Goal: Task Accomplishment & Management: Use online tool/utility

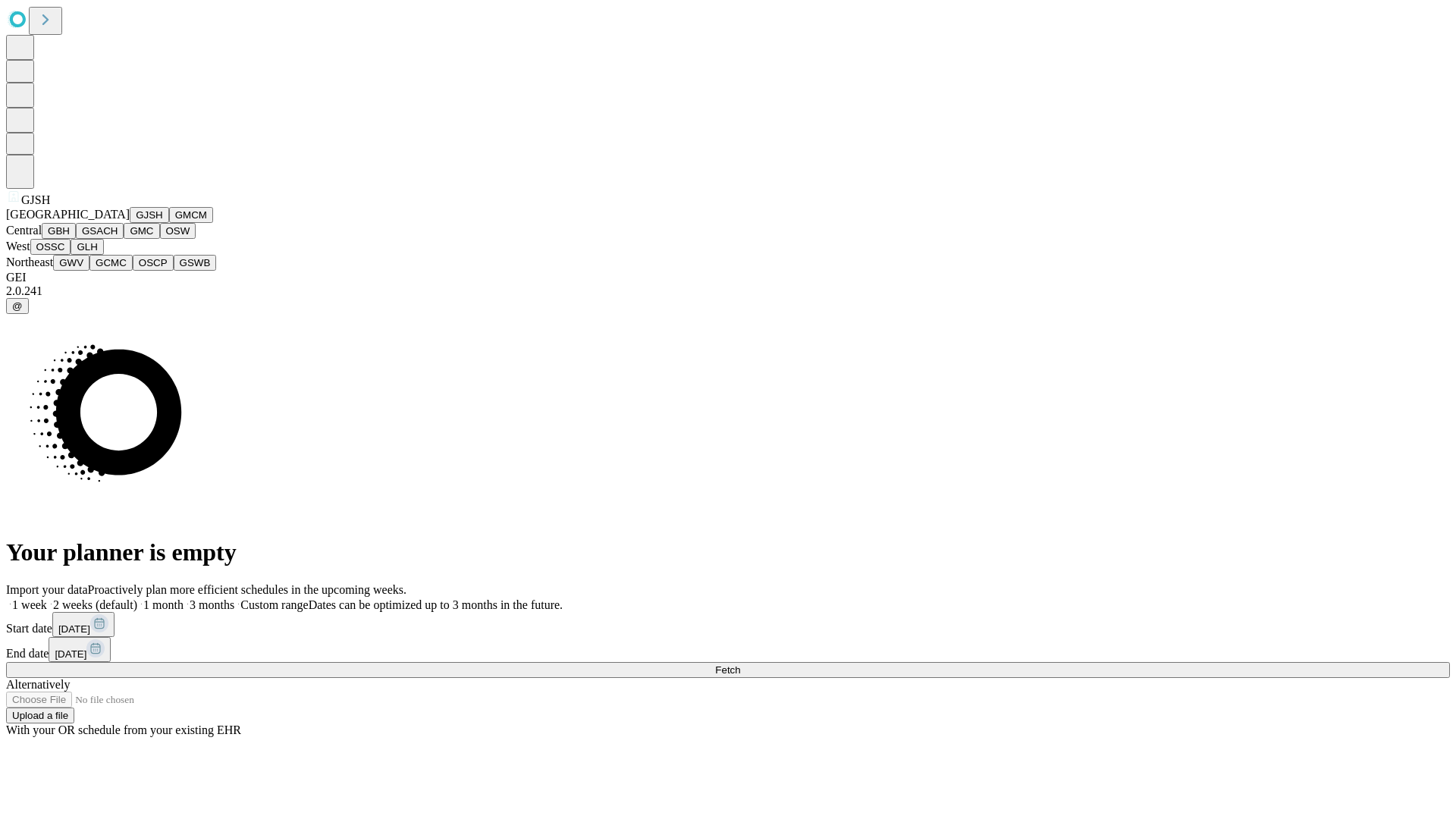
click at [129, 223] on button "GJSH" at bounding box center [149, 215] width 39 height 16
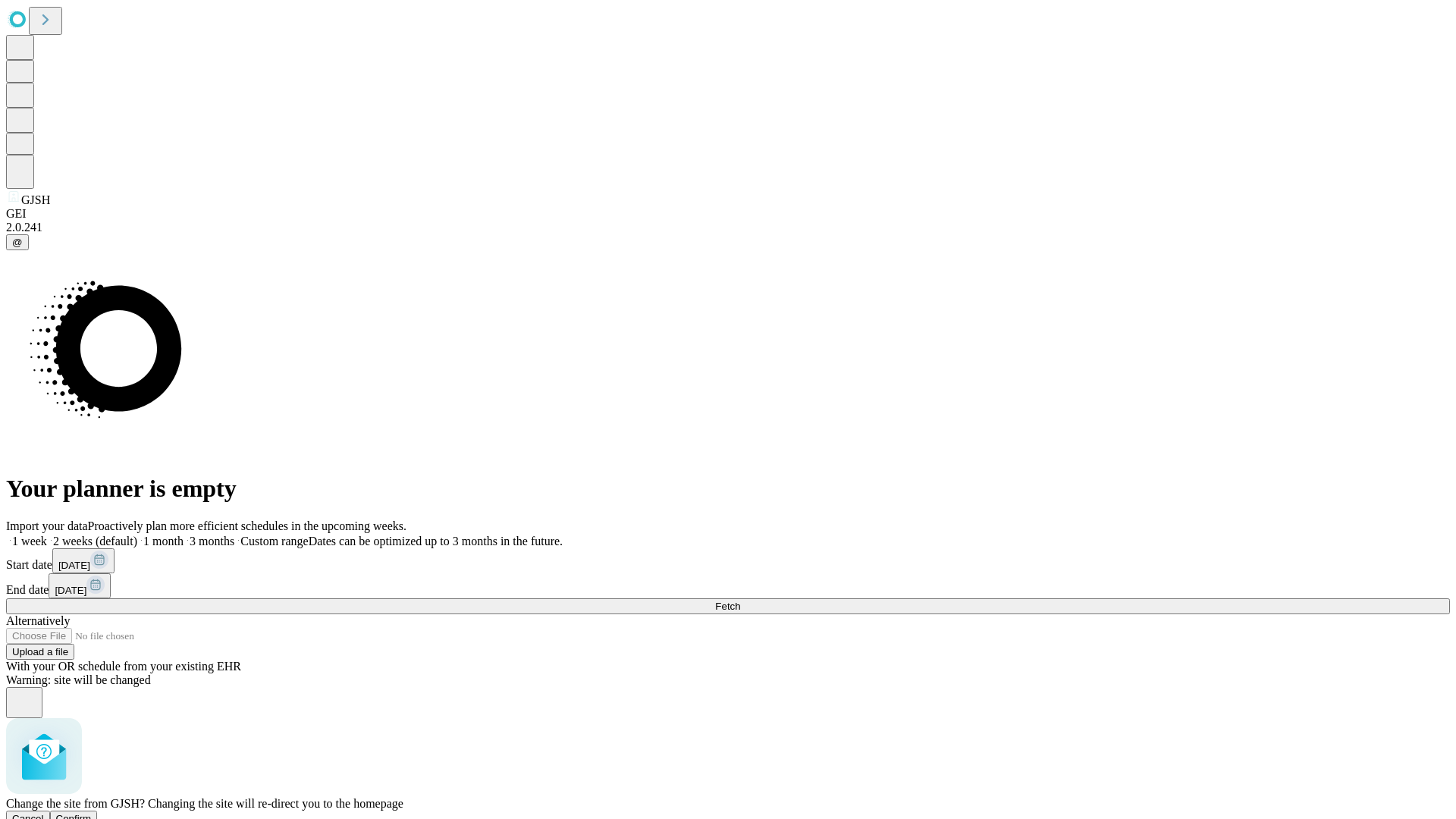
click at [92, 813] on span "Confirm" at bounding box center [74, 818] width 35 height 12
click at [47, 535] on label "1 week" at bounding box center [27, 541] width 41 height 13
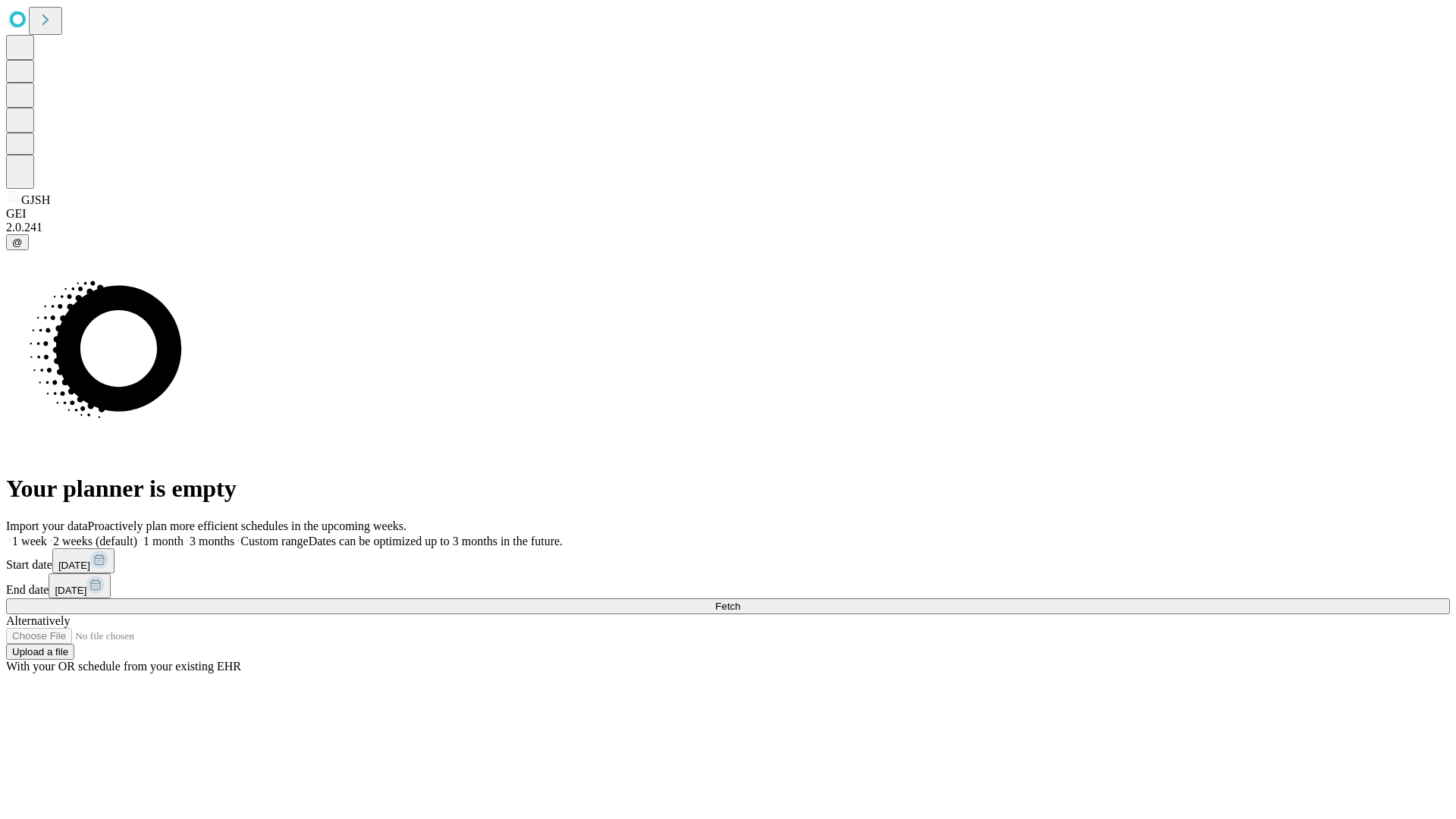
click at [740, 600] on span "Fetch" at bounding box center [728, 606] width 25 height 12
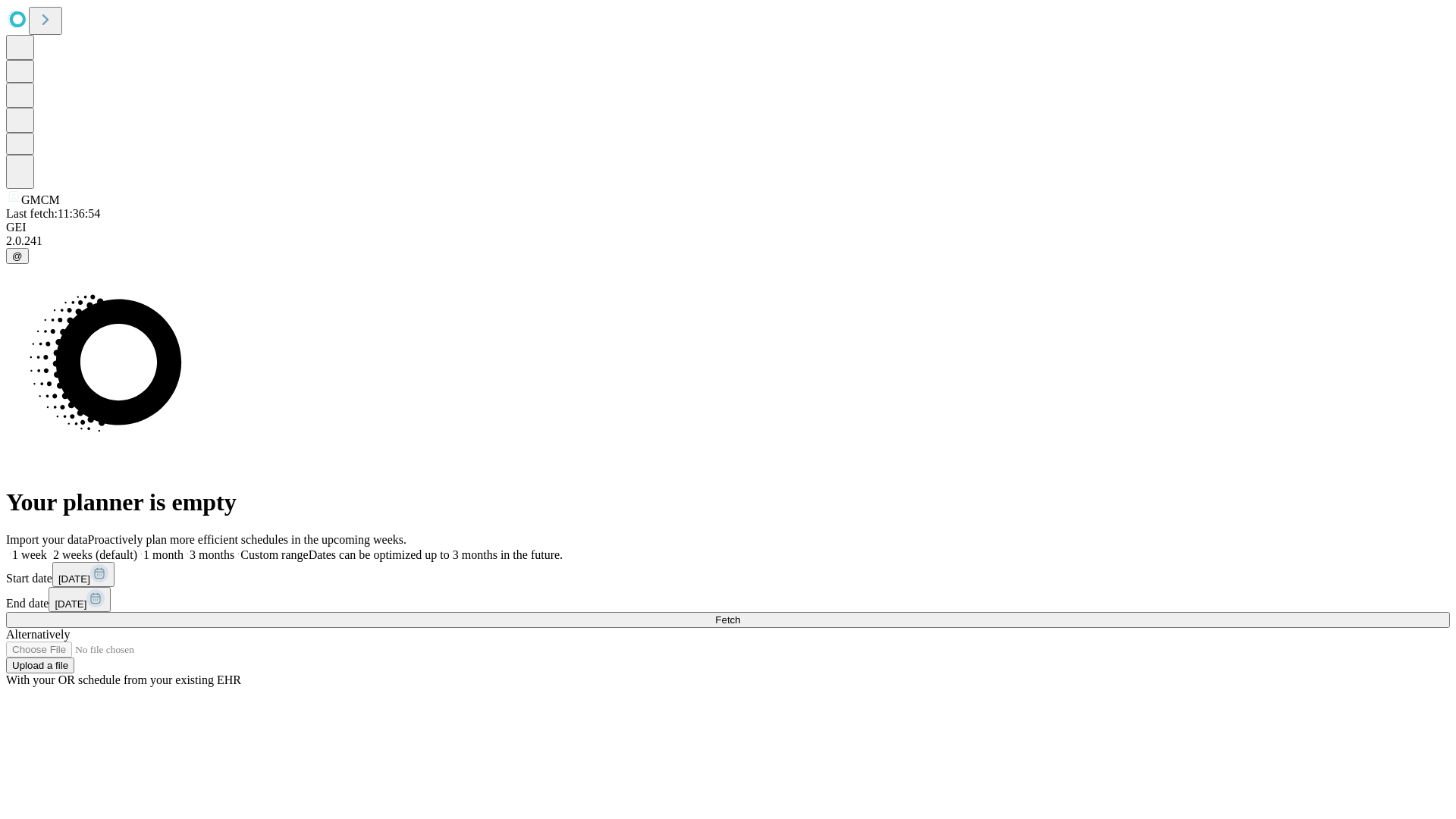
click at [47, 548] on label "1 week" at bounding box center [27, 554] width 41 height 13
click at [740, 614] on span "Fetch" at bounding box center [728, 620] width 25 height 12
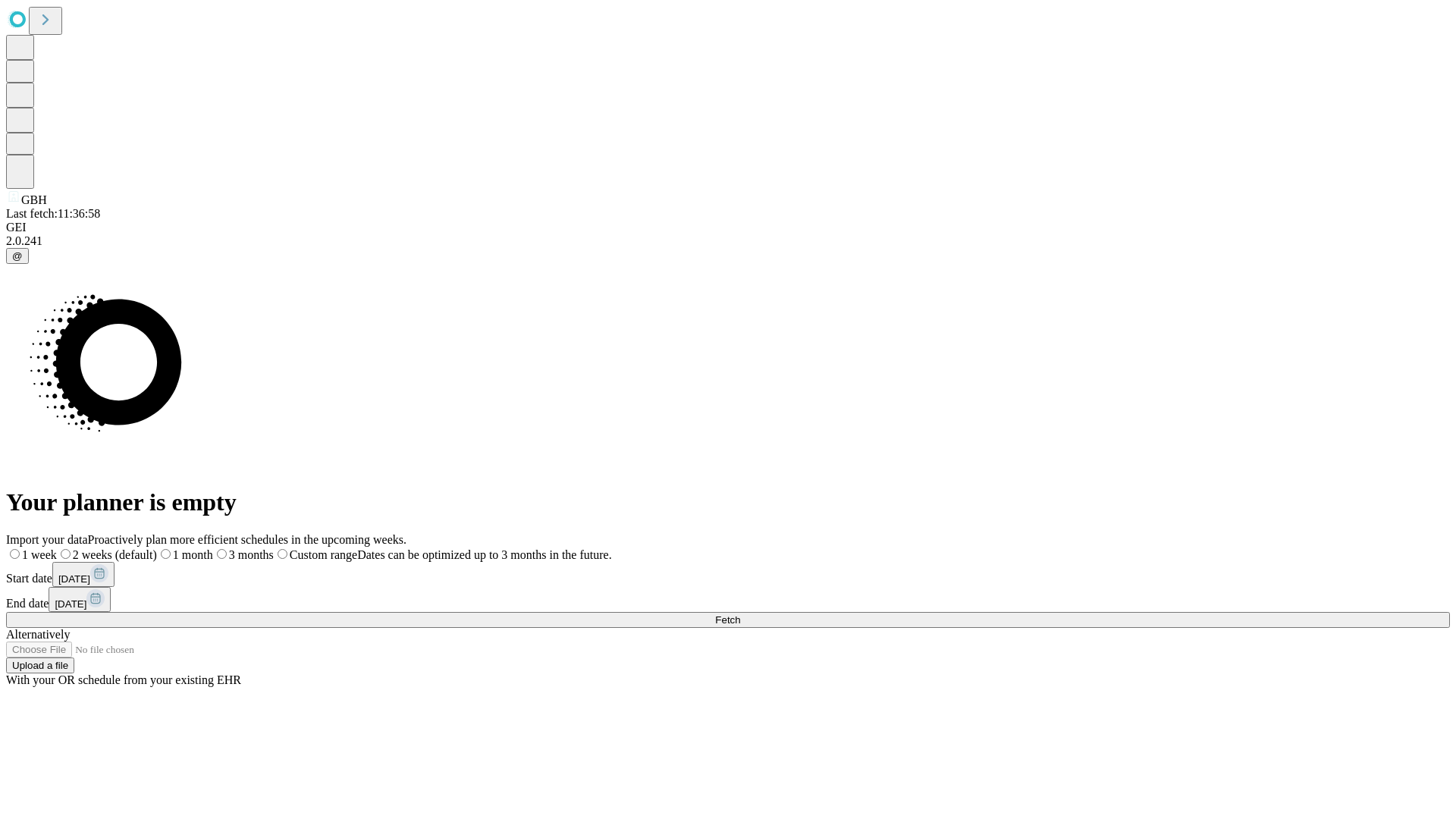
click at [57, 548] on label "1 week" at bounding box center [31, 554] width 51 height 13
click at [740, 614] on span "Fetch" at bounding box center [728, 620] width 25 height 12
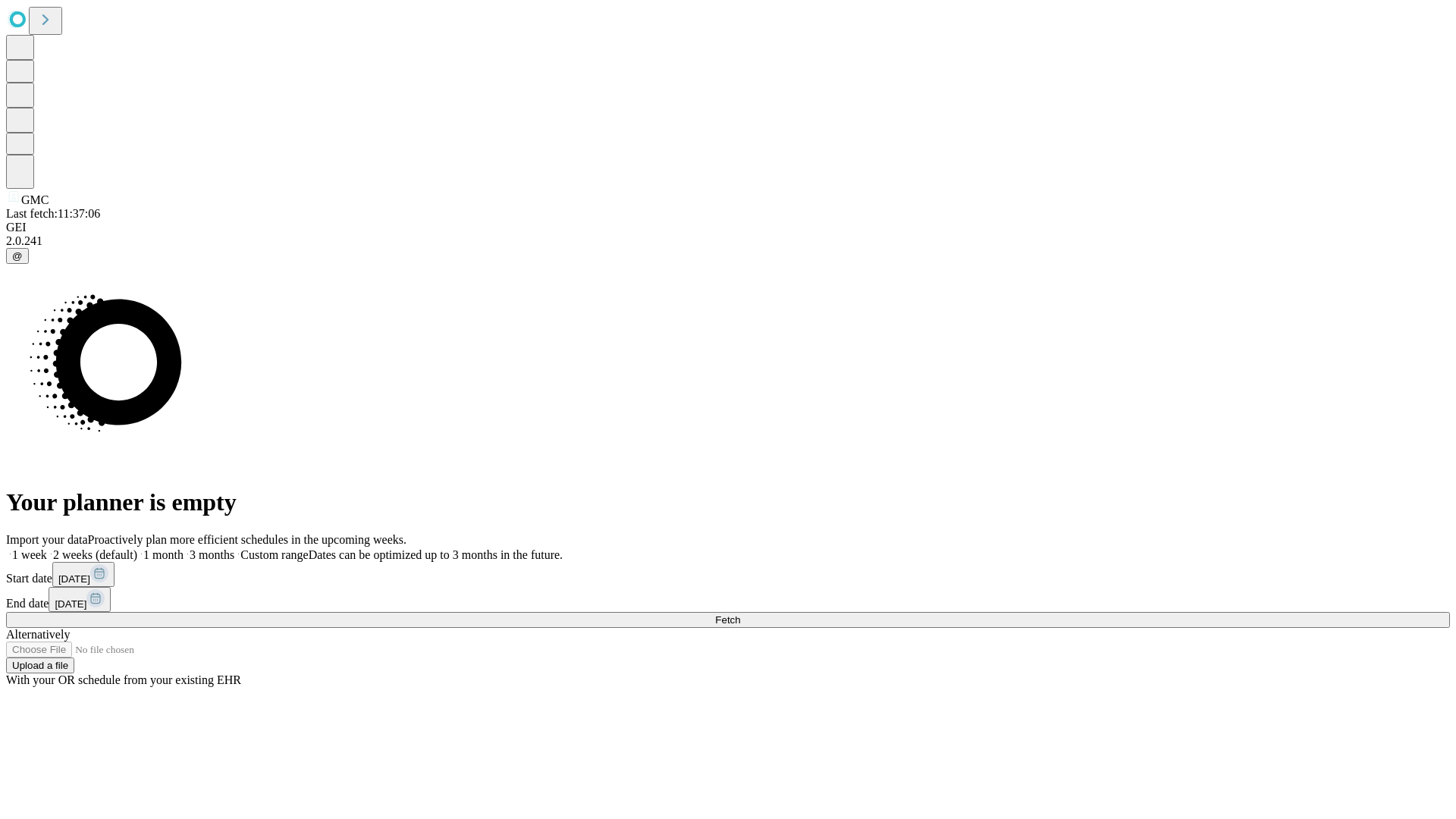
click at [47, 548] on label "1 week" at bounding box center [27, 554] width 41 height 13
click at [740, 614] on span "Fetch" at bounding box center [728, 620] width 25 height 12
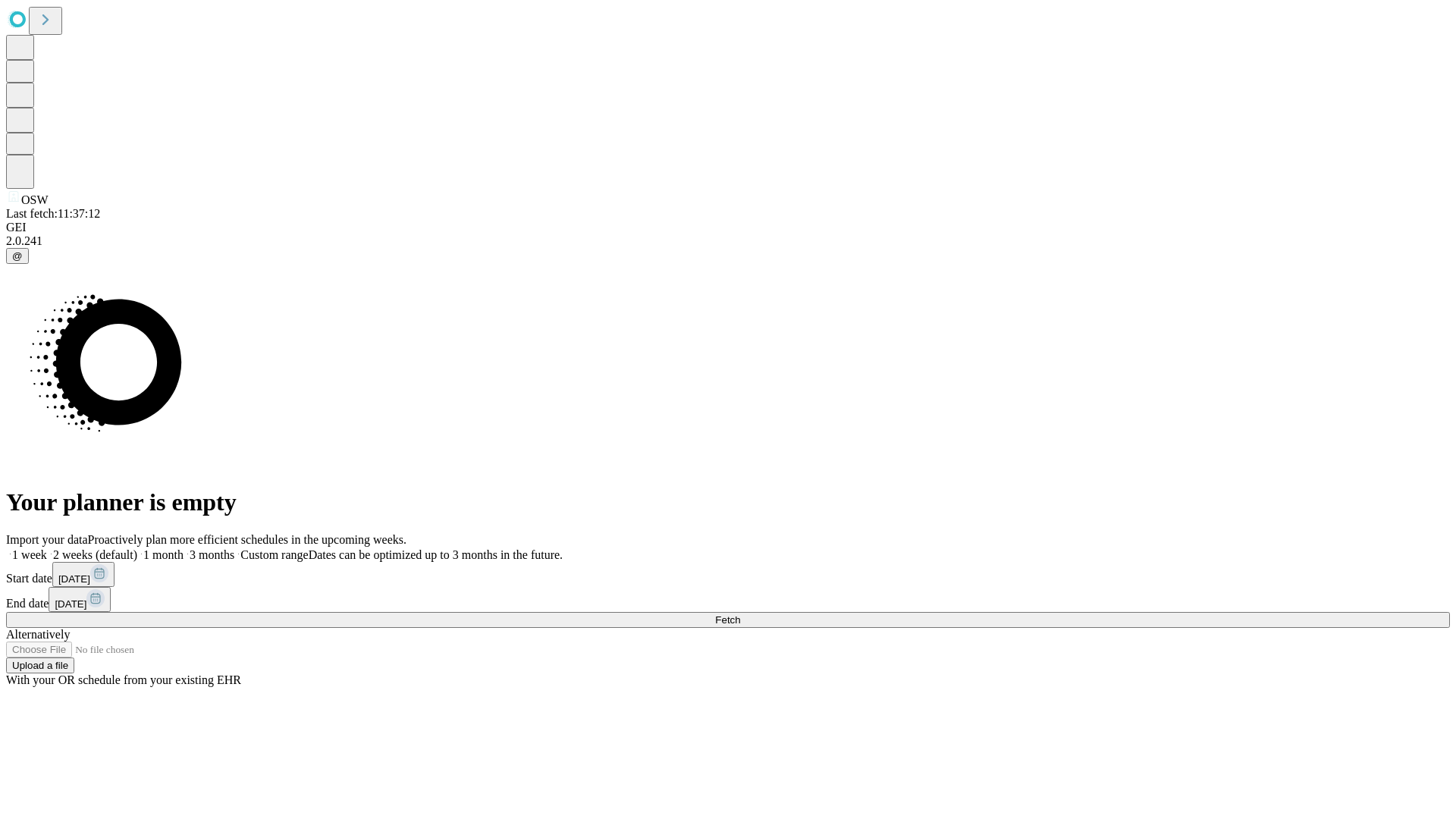
click at [47, 548] on label "1 week" at bounding box center [27, 554] width 41 height 13
click at [740, 614] on span "Fetch" at bounding box center [728, 620] width 25 height 12
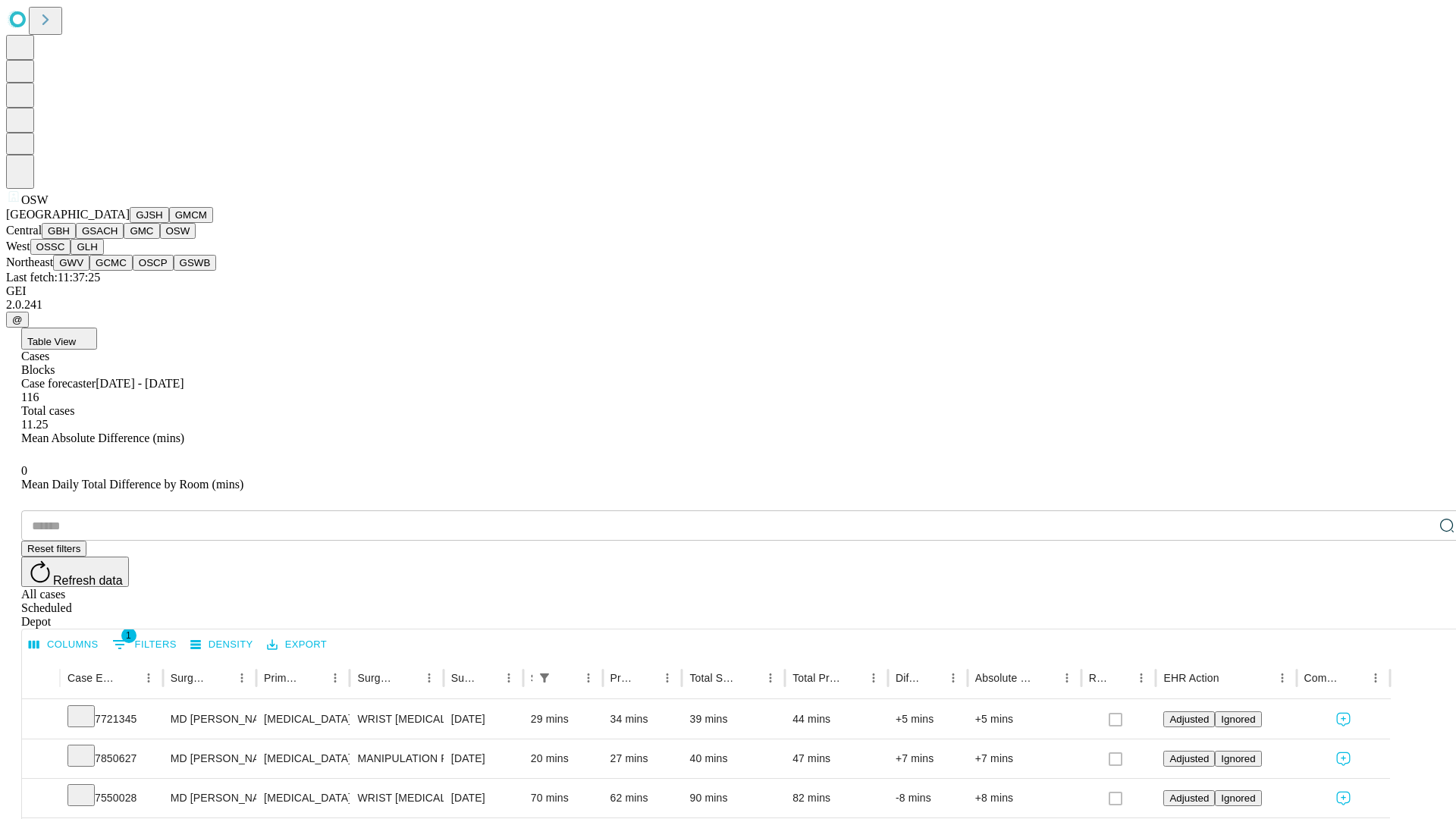
click at [71, 255] on button "OSSC" at bounding box center [51, 247] width 41 height 16
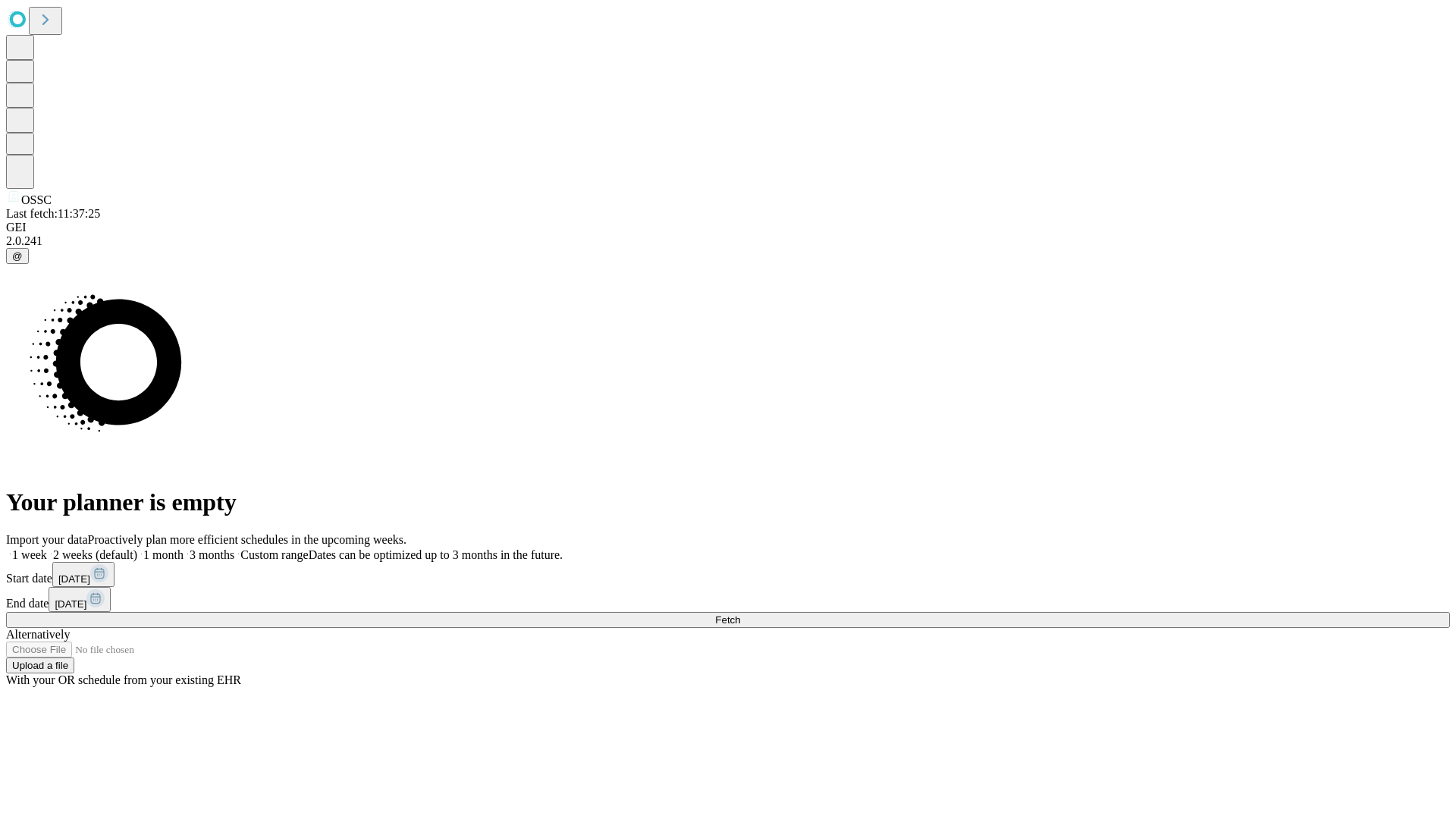
click at [47, 548] on label "1 week" at bounding box center [27, 554] width 41 height 13
click at [740, 614] on span "Fetch" at bounding box center [728, 620] width 25 height 12
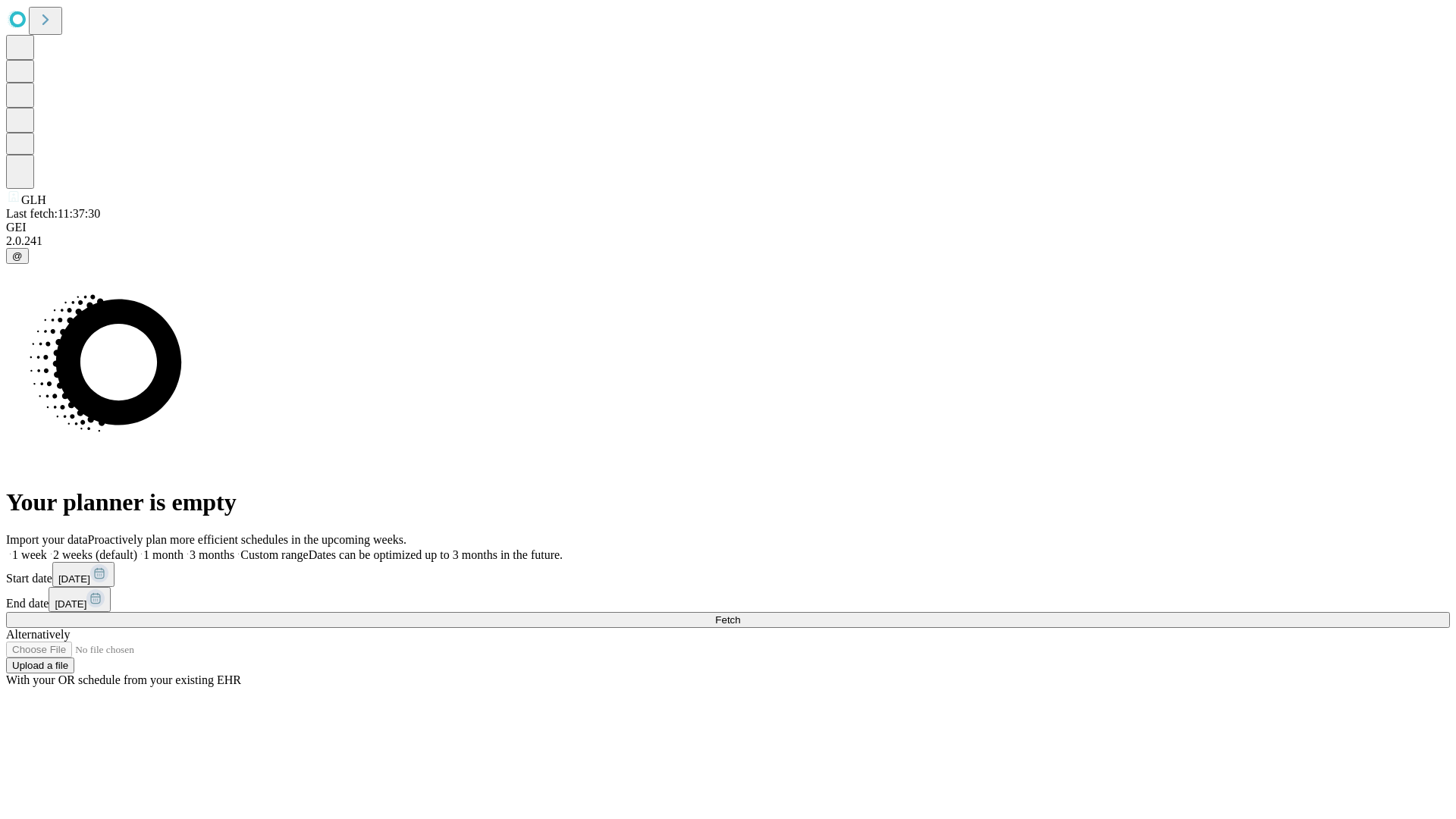
click at [47, 548] on label "1 week" at bounding box center [27, 554] width 41 height 13
click at [740, 614] on span "Fetch" at bounding box center [728, 620] width 25 height 12
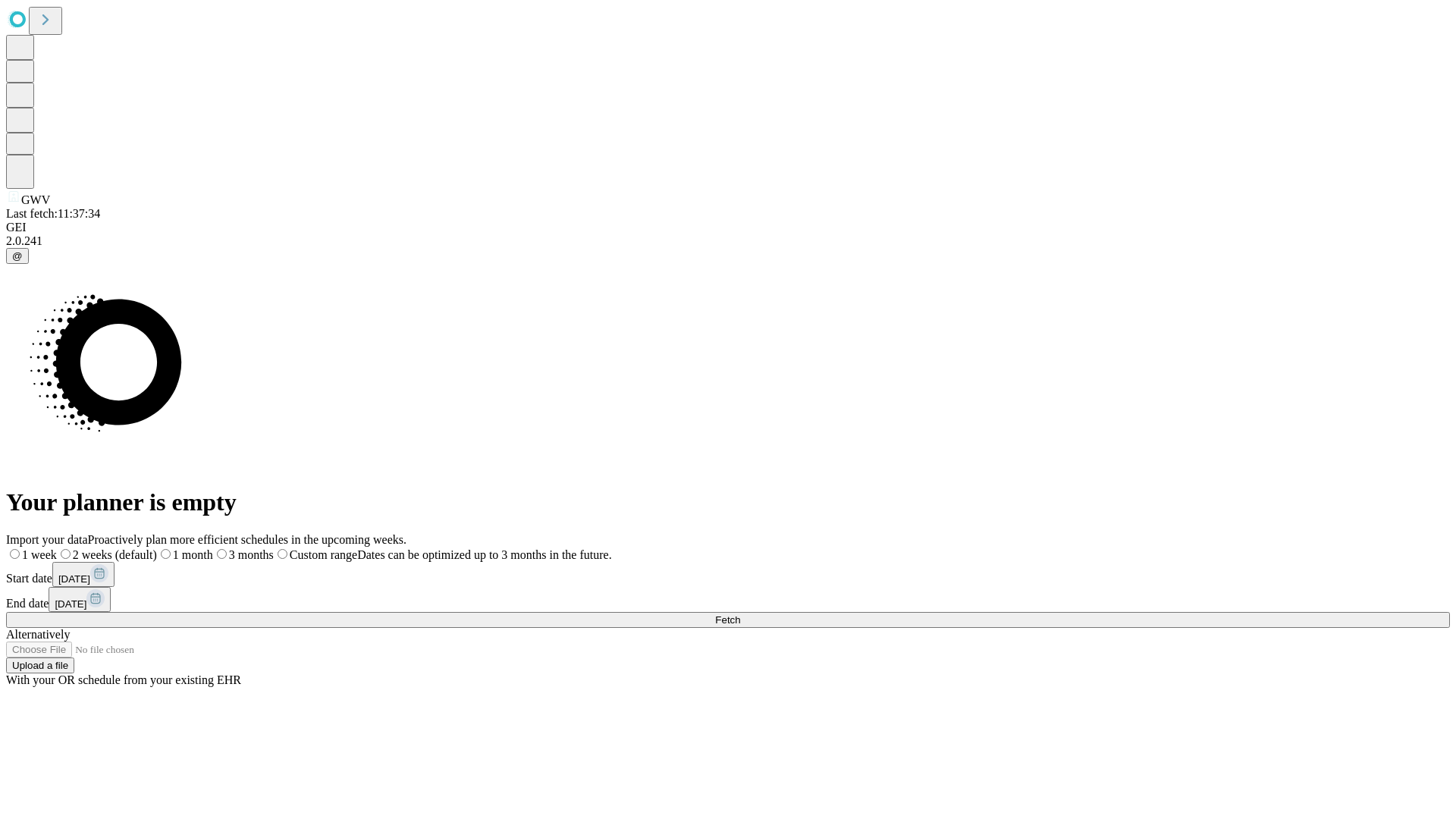
click at [740, 614] on span "Fetch" at bounding box center [728, 620] width 25 height 12
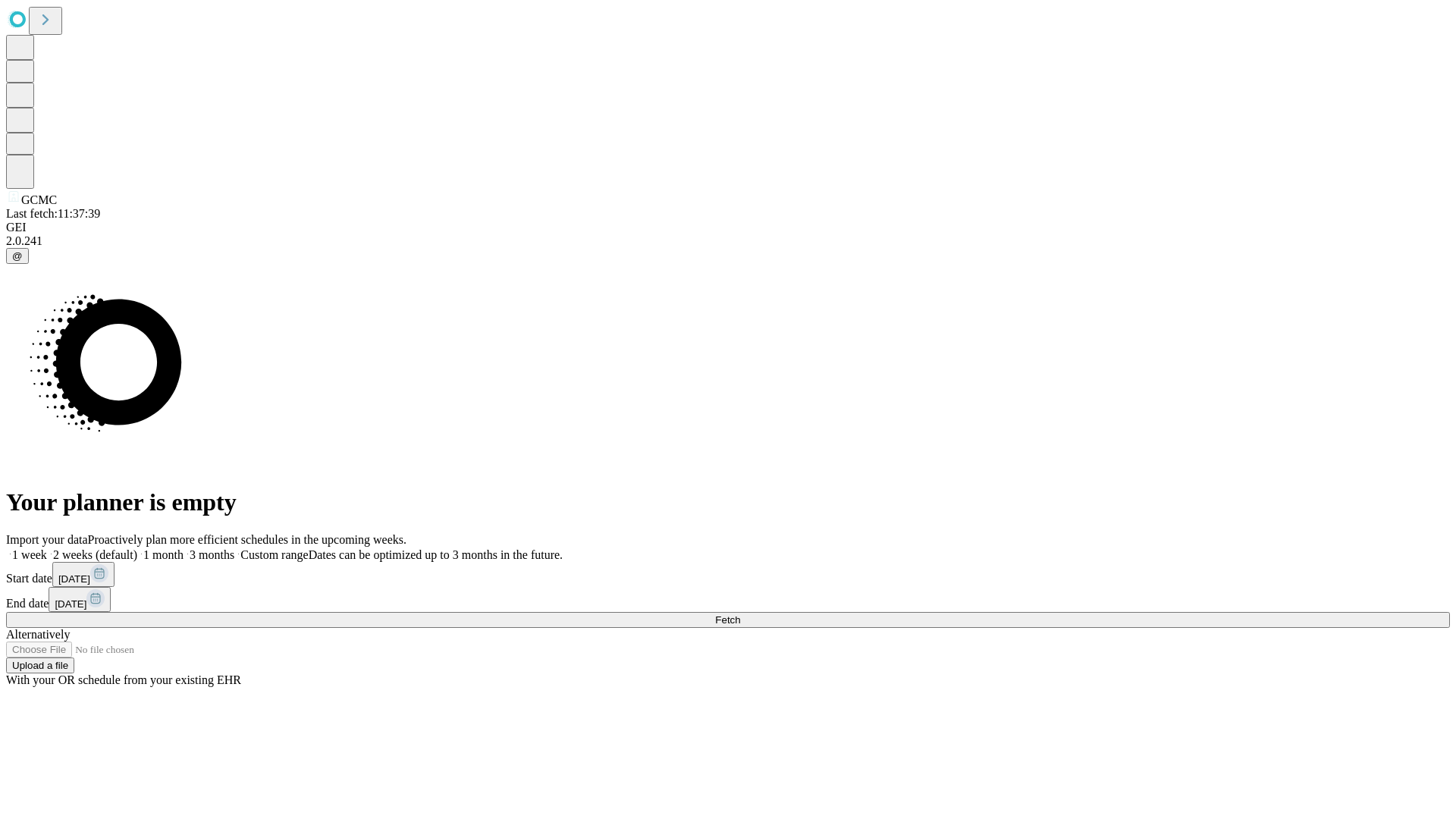
click at [47, 548] on label "1 week" at bounding box center [27, 554] width 41 height 13
click at [740, 614] on span "Fetch" at bounding box center [728, 620] width 25 height 12
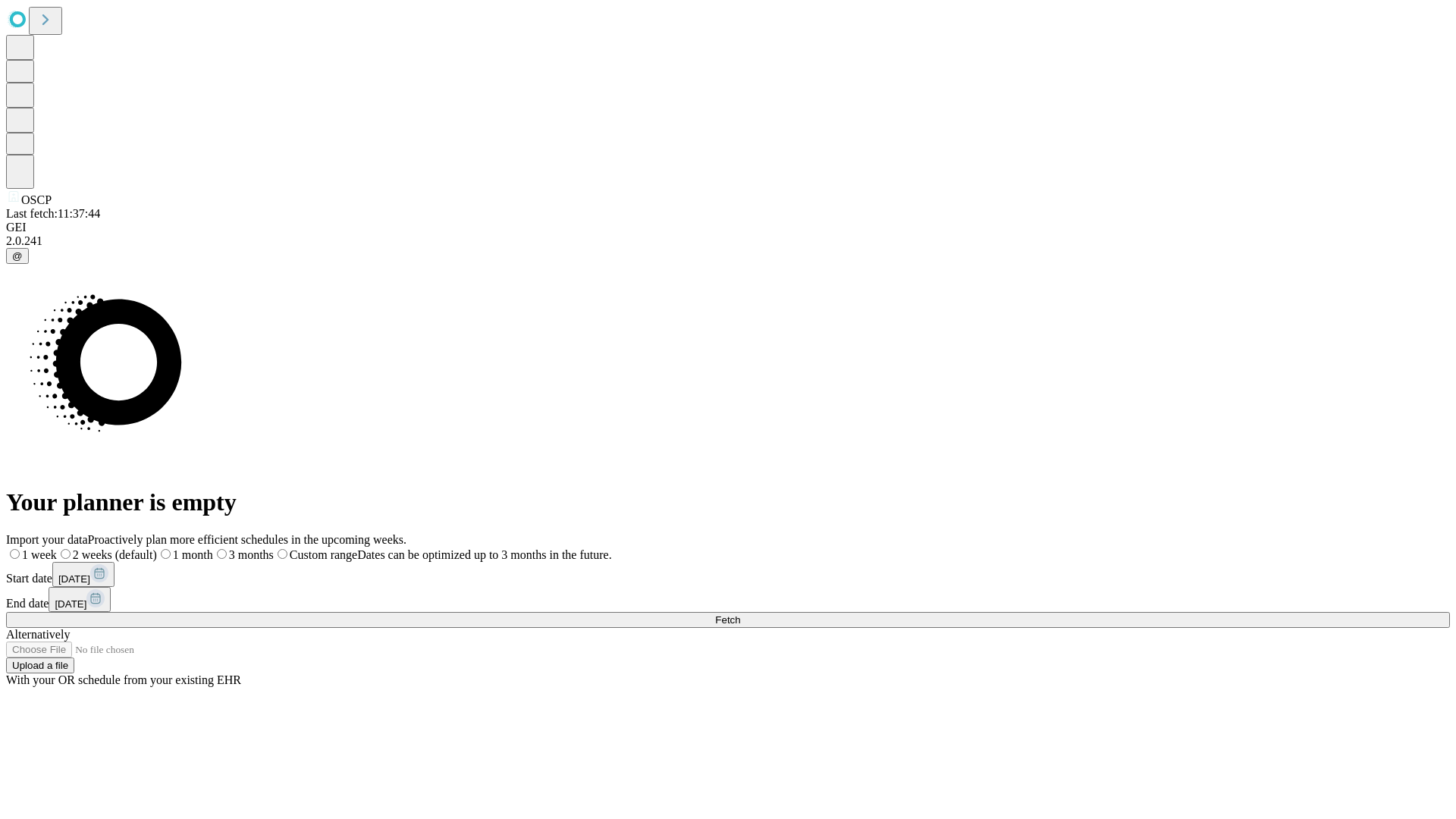
click at [740, 614] on span "Fetch" at bounding box center [728, 620] width 25 height 12
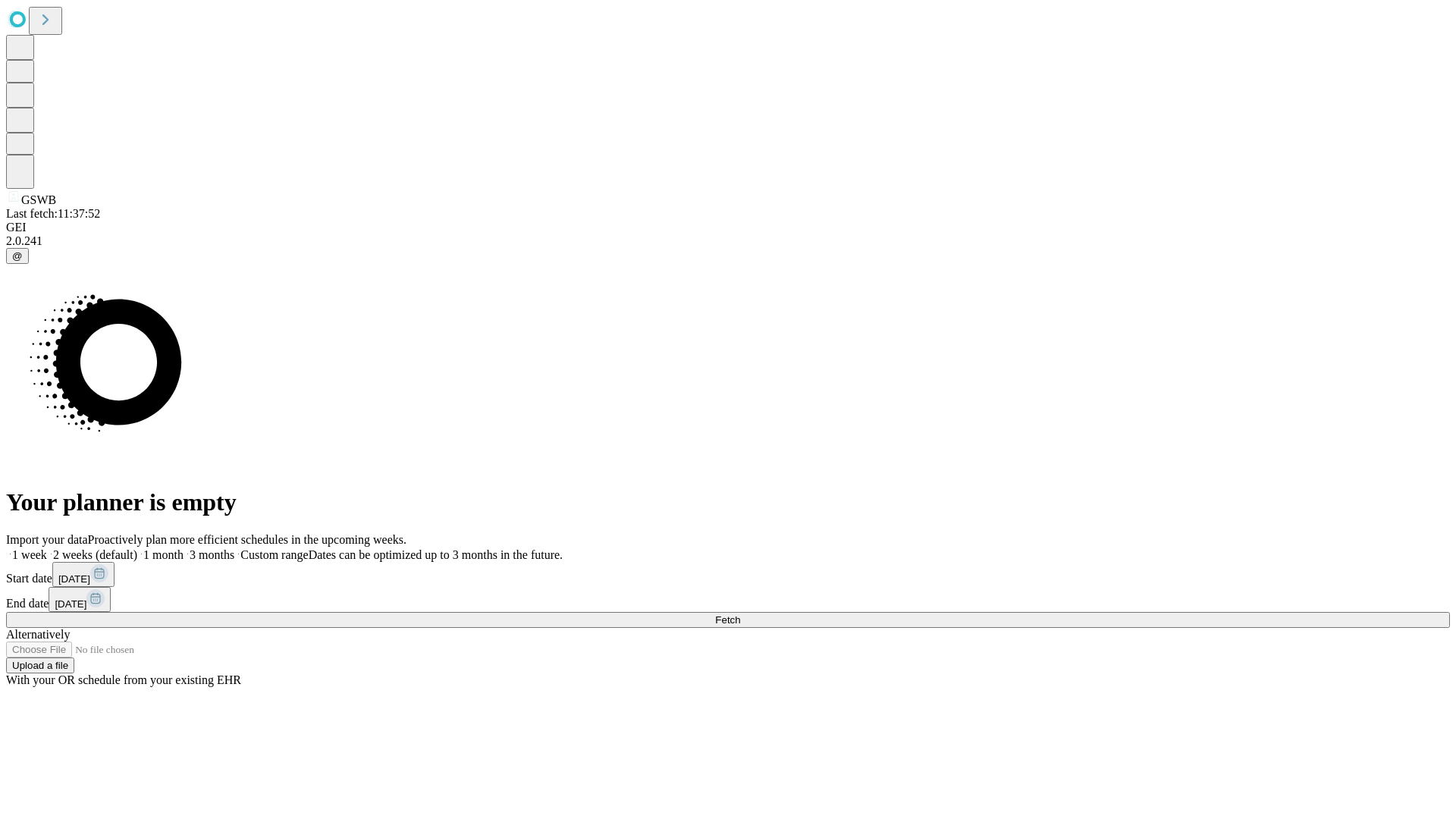
click at [47, 548] on label "1 week" at bounding box center [27, 554] width 41 height 13
click at [740, 614] on span "Fetch" at bounding box center [728, 620] width 25 height 12
